Goal: Task Accomplishment & Management: Complete application form

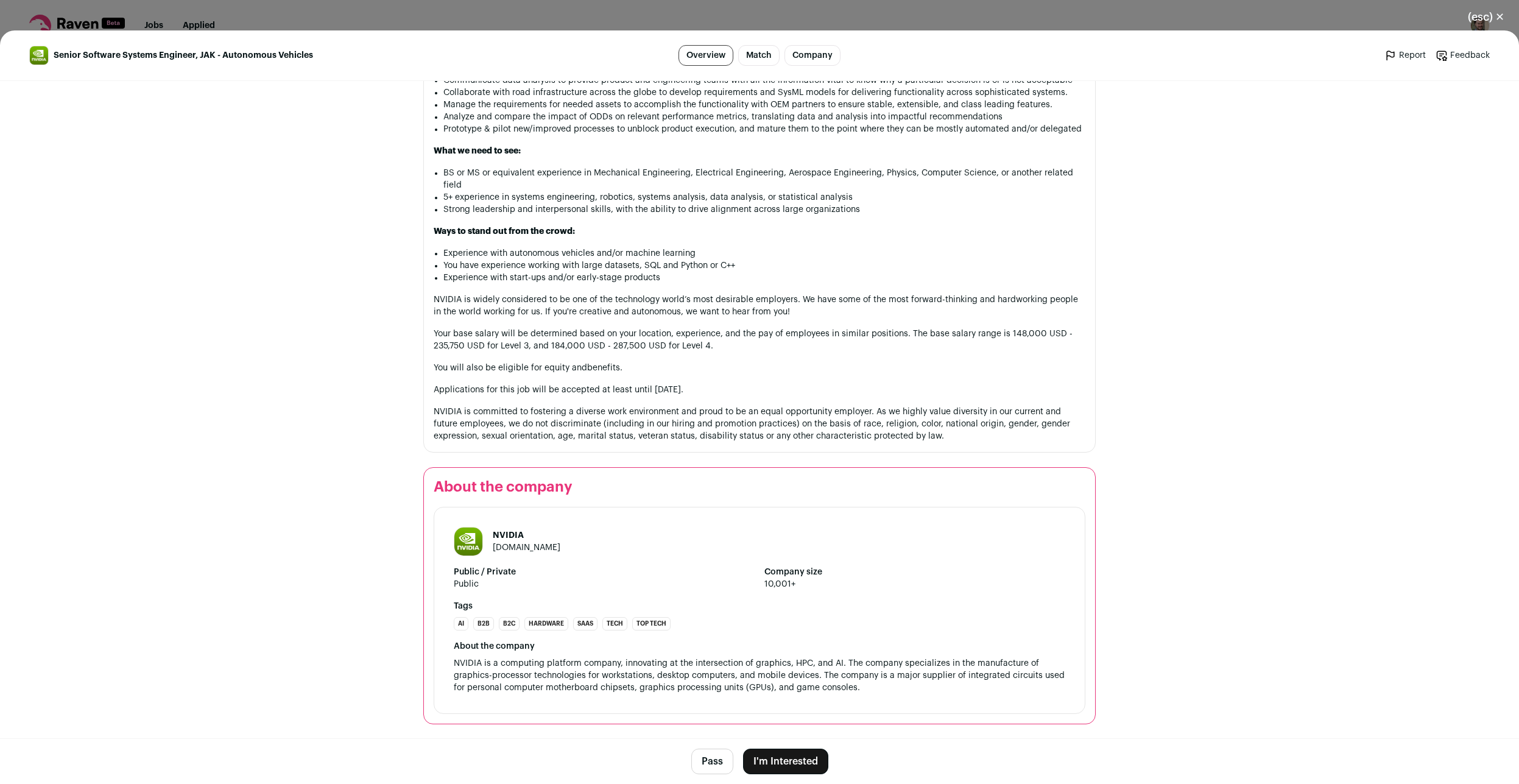
scroll to position [733, 0]
click at [798, 770] on button "I'm Interested" at bounding box center [786, 761] width 86 height 25
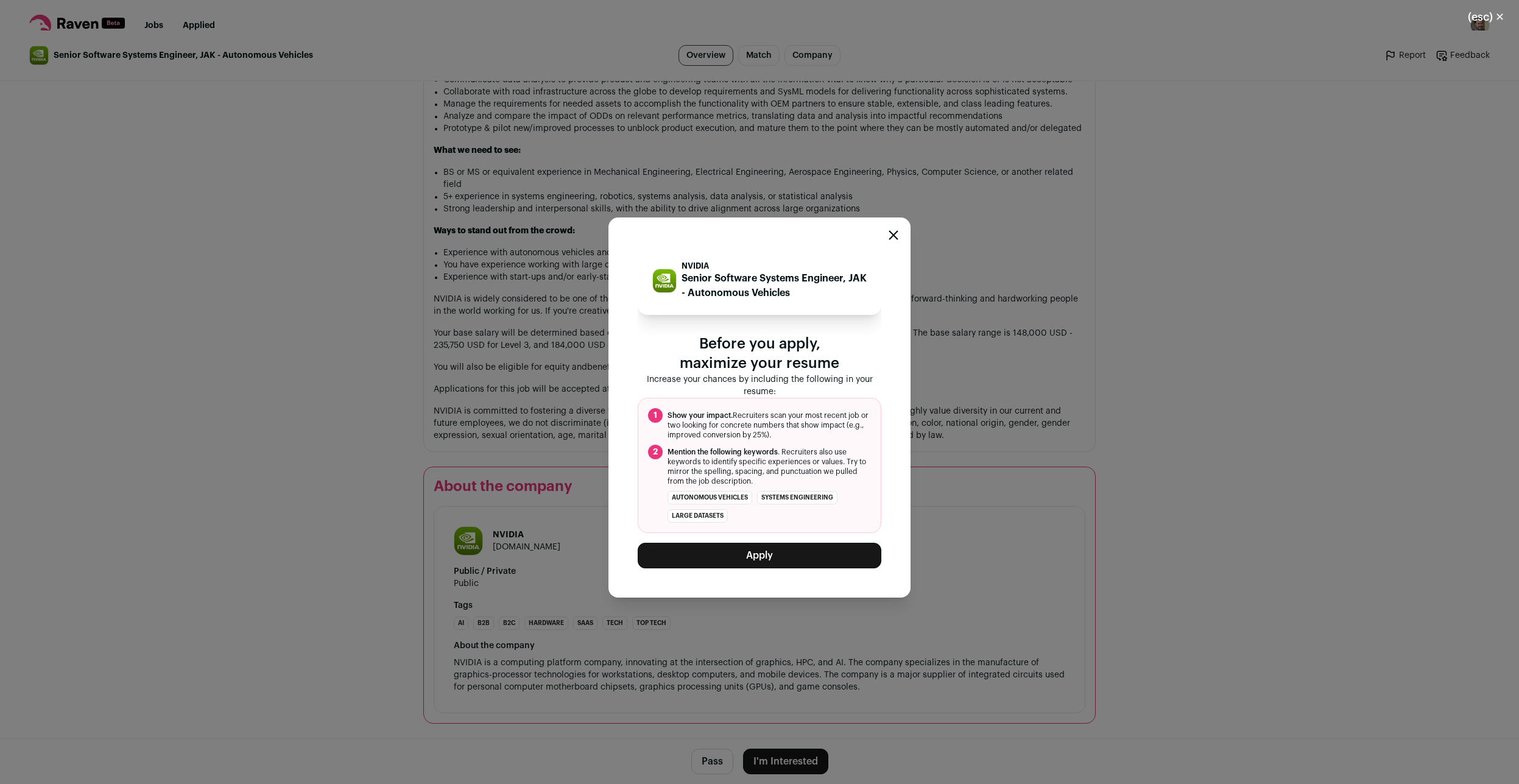
click at [751, 554] on button "Apply" at bounding box center [760, 555] width 244 height 25
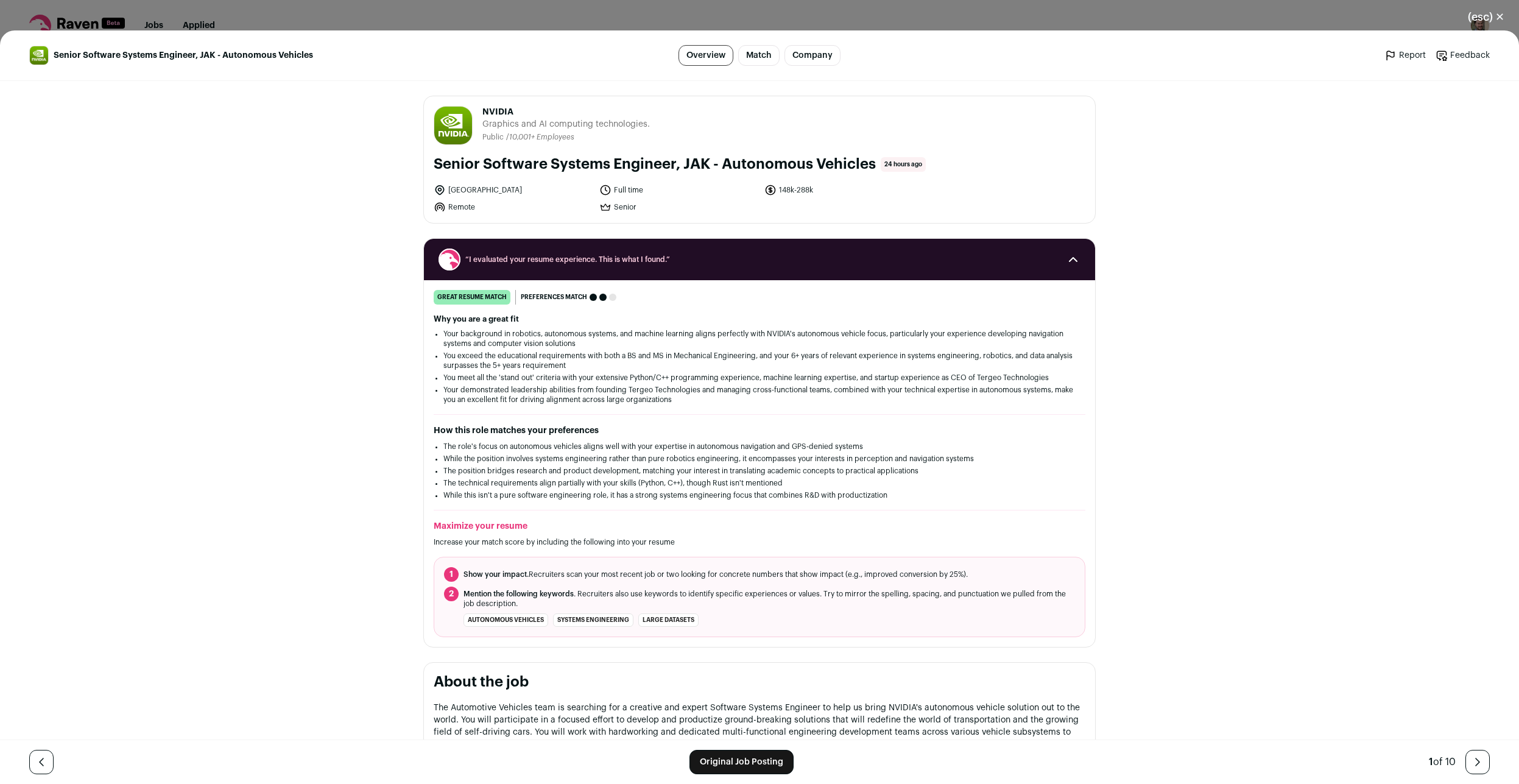
click at [1487, 13] on button "(esc) ✕" at bounding box center [1486, 17] width 66 height 27
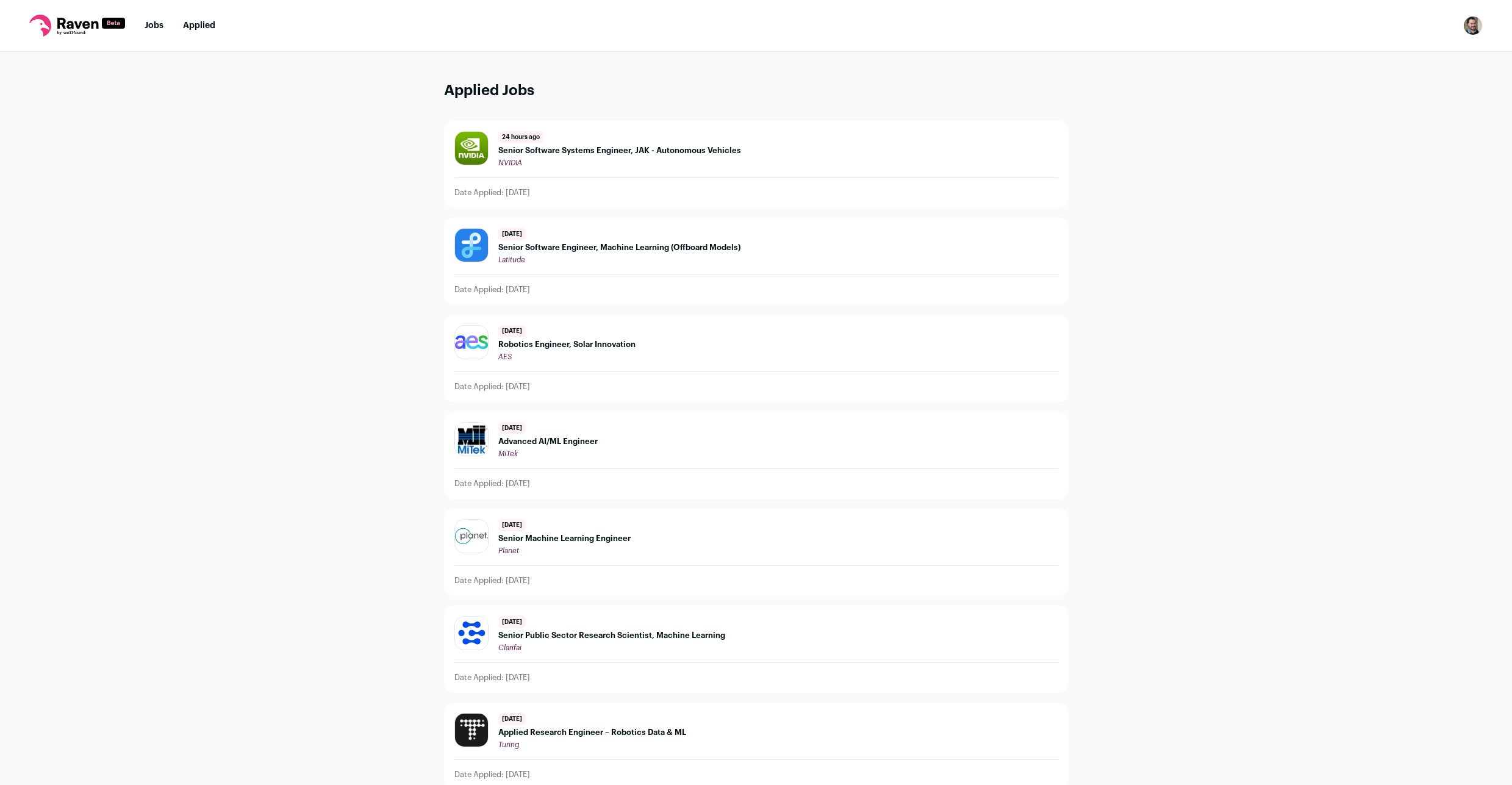
click at [142, 27] on nav "Jobs Applied Settings Notifications Preferences Resume FAQs Logout" at bounding box center [756, 26] width 1512 height 52
click at [156, 23] on link "Jobs" at bounding box center [154, 25] width 19 height 8
